Goal: Task Accomplishment & Management: Use online tool/utility

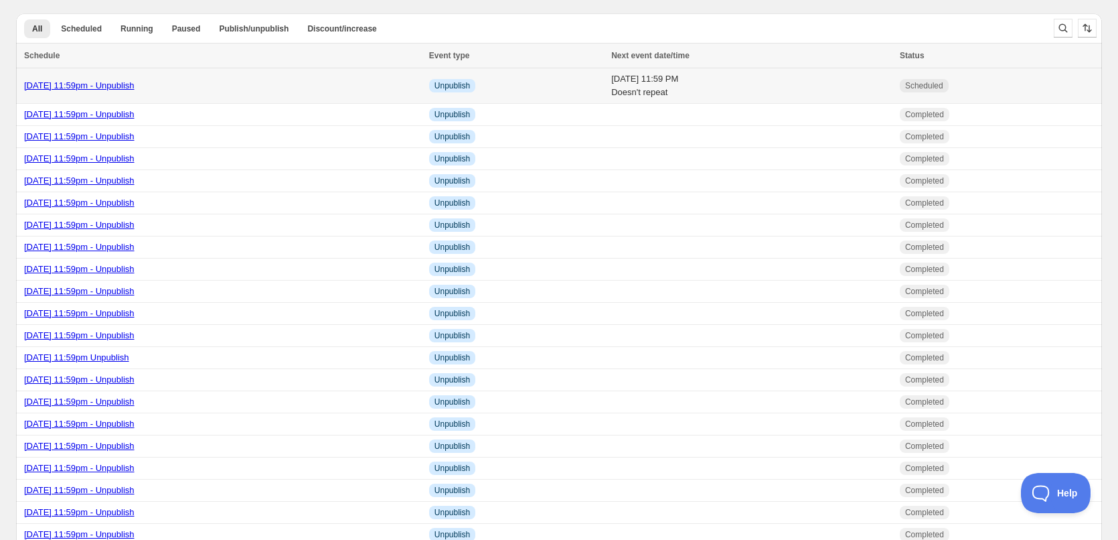
click at [135, 86] on link "[DATE] 11:59pm - Unpublish" at bounding box center [79, 85] width 110 height 10
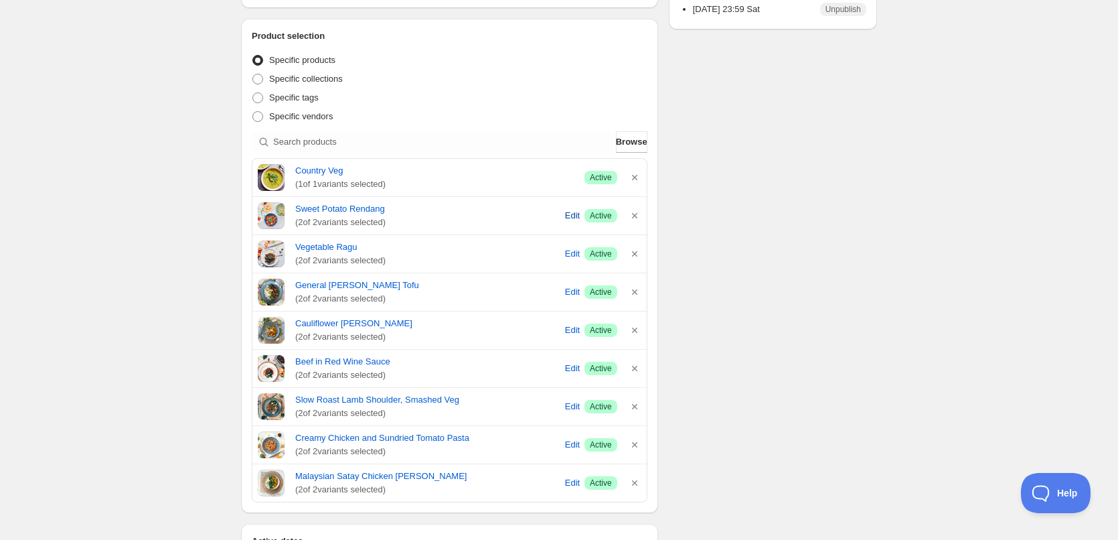
scroll to position [268, 0]
